Goal: Information Seeking & Learning: Learn about a topic

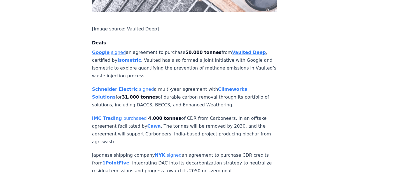
scroll to position [420, 0]
click at [244, 50] on strong "Vaulted Deep" at bounding box center [249, 52] width 34 height 5
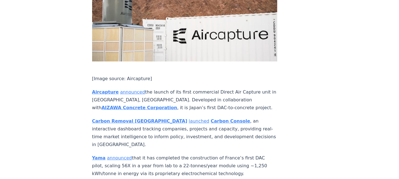
scroll to position [1120, 0]
click at [211, 118] on strong "Carbon Console" at bounding box center [230, 120] width 39 height 5
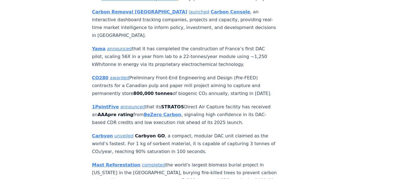
scroll to position [1232, 0]
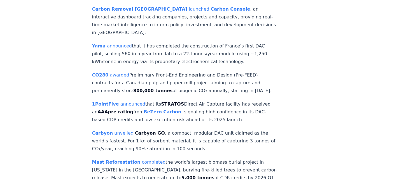
click at [211, 12] on strong "Carbon Console" at bounding box center [230, 8] width 39 height 5
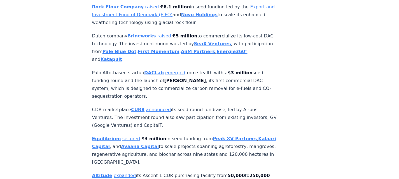
scroll to position [1847, 0]
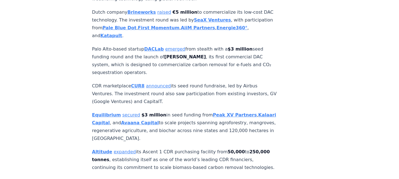
click at [206, 23] on strong "SeaX Ventures" at bounding box center [212, 19] width 37 height 5
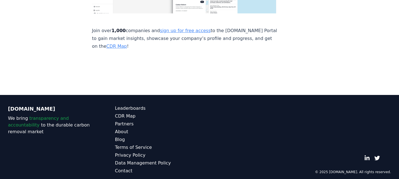
scroll to position [4072, 0]
